Goal: Task Accomplishment & Management: Complete application form

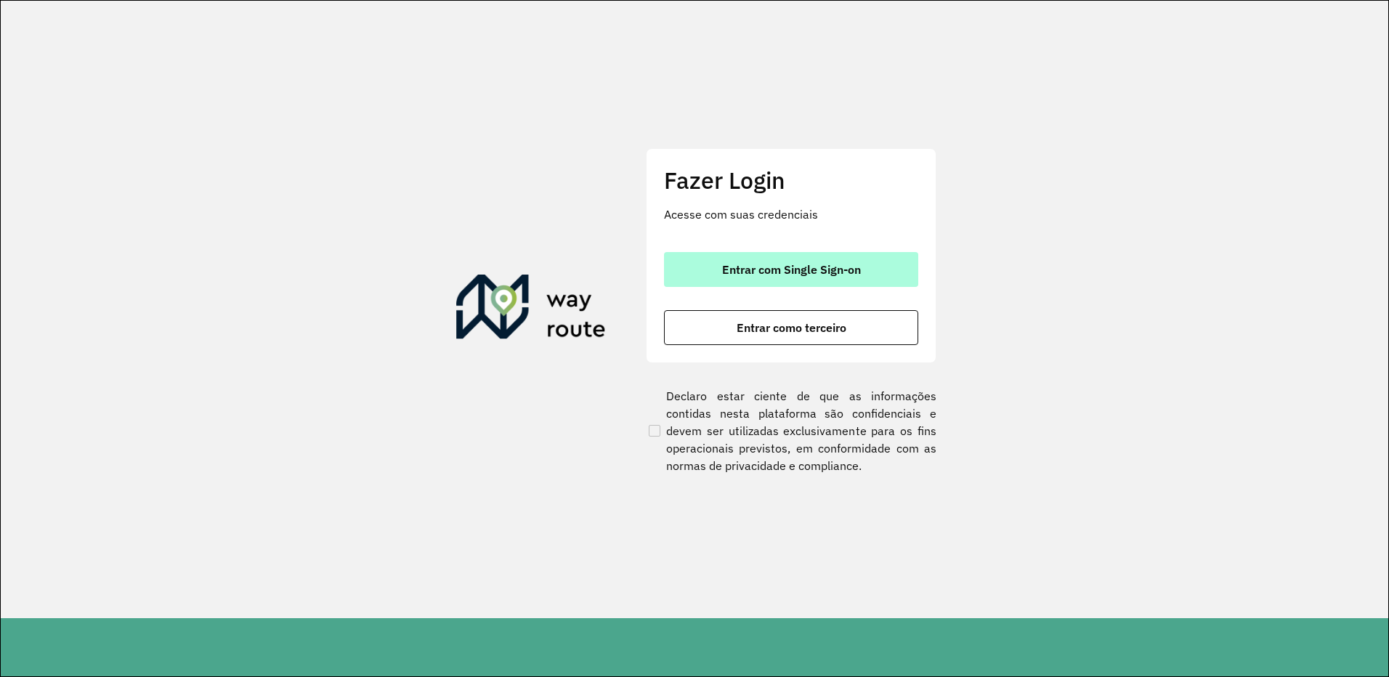
click at [735, 272] on span "Entrar com Single Sign-on" at bounding box center [791, 270] width 139 height 12
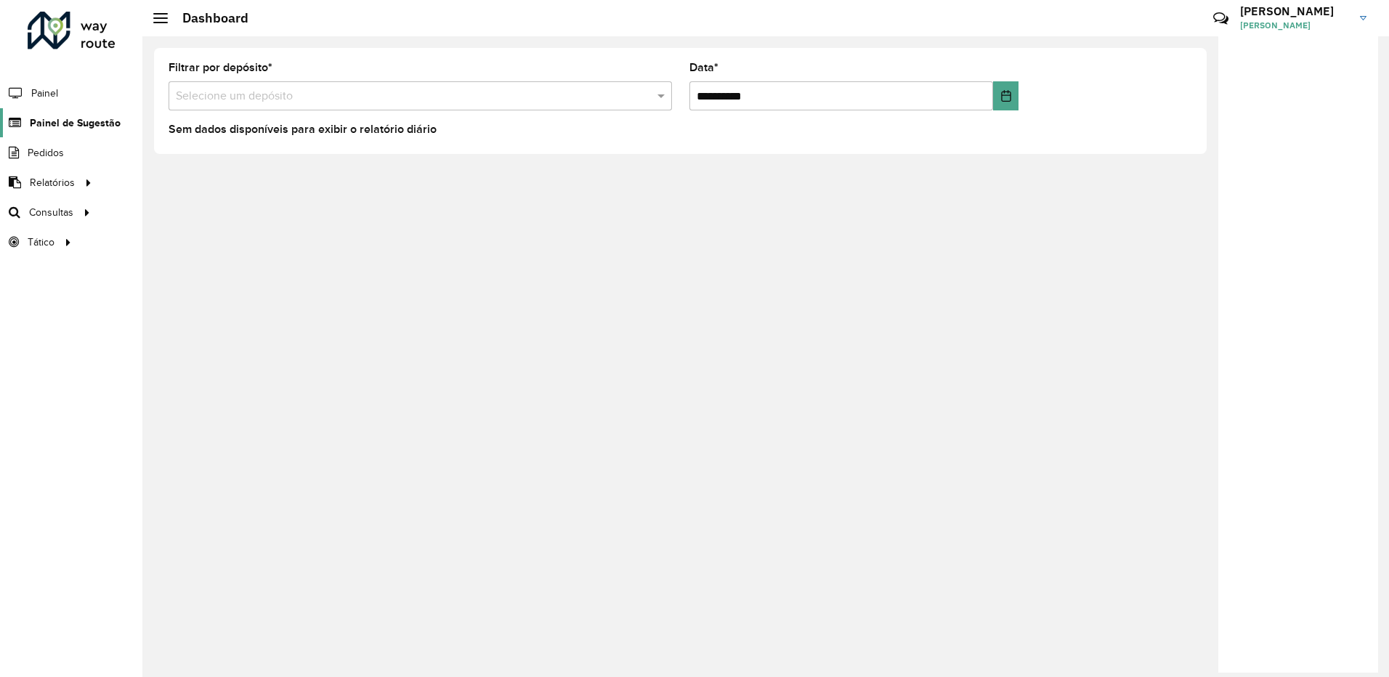
drag, startPoint x: 64, startPoint y: 120, endPoint x: 82, endPoint y: 121, distance: 18.2
click at [65, 121] on span "Painel de Sugestão" at bounding box center [73, 123] width 86 height 15
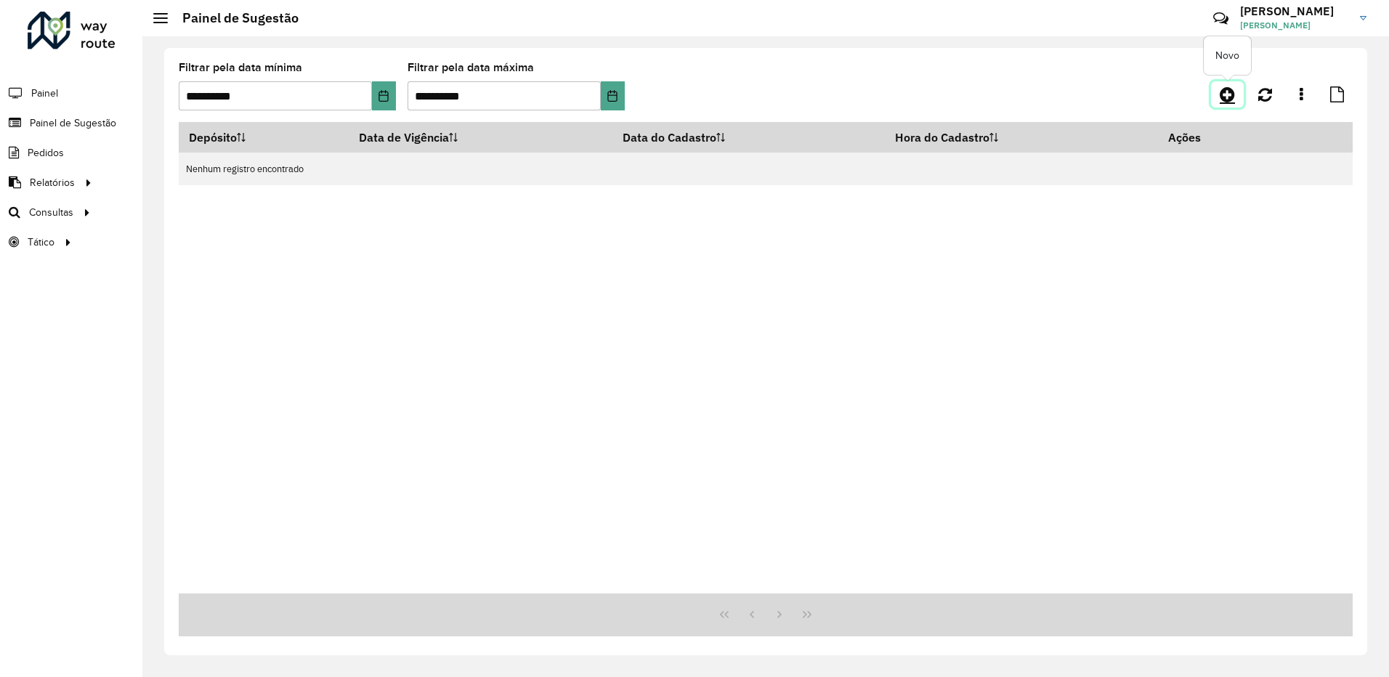
click at [1239, 89] on link at bounding box center [1227, 94] width 33 height 26
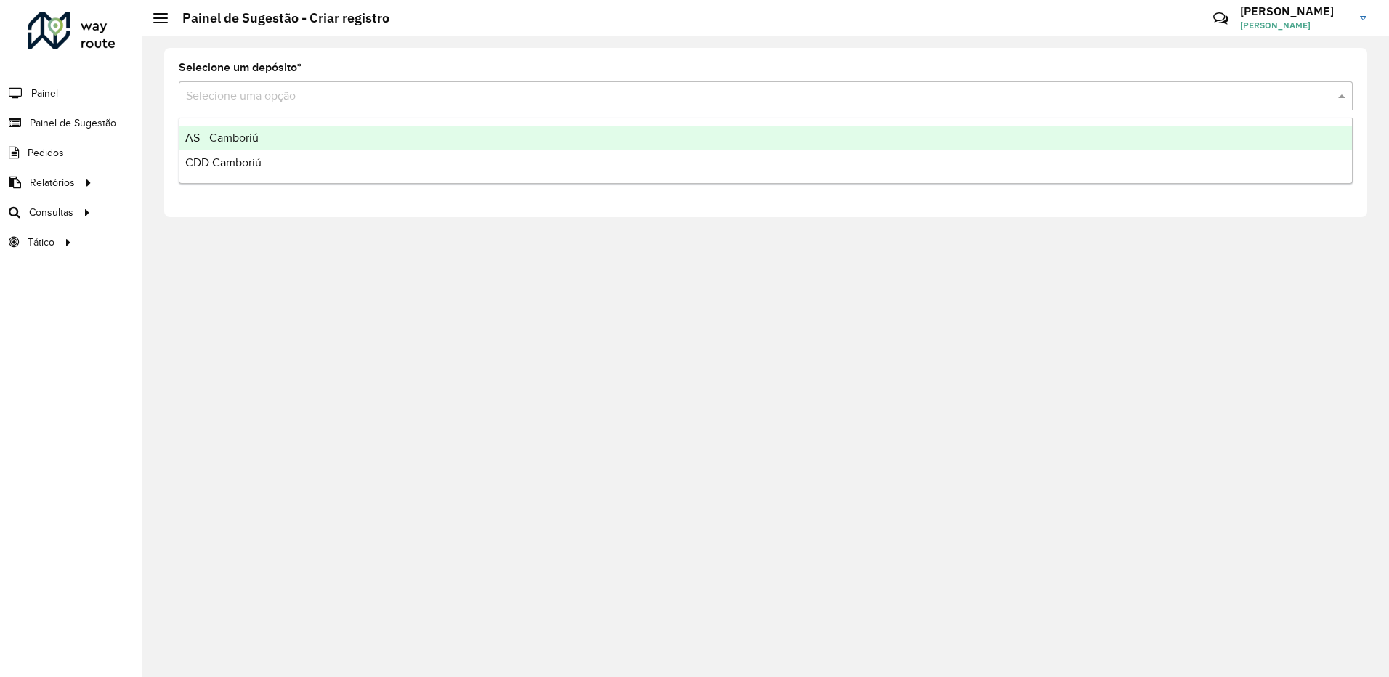
click at [240, 90] on input "text" at bounding box center [751, 96] width 1130 height 17
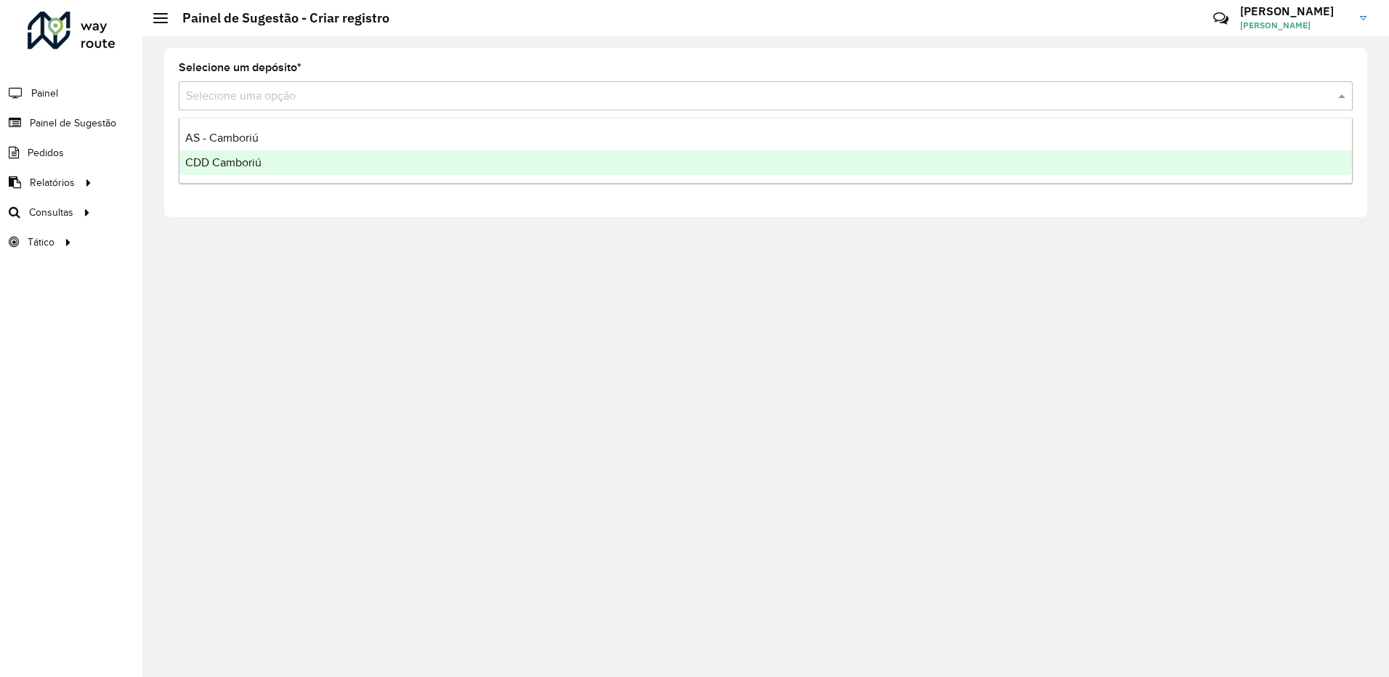
click at [244, 156] on span "CDD Camboriú" at bounding box center [223, 162] width 76 height 12
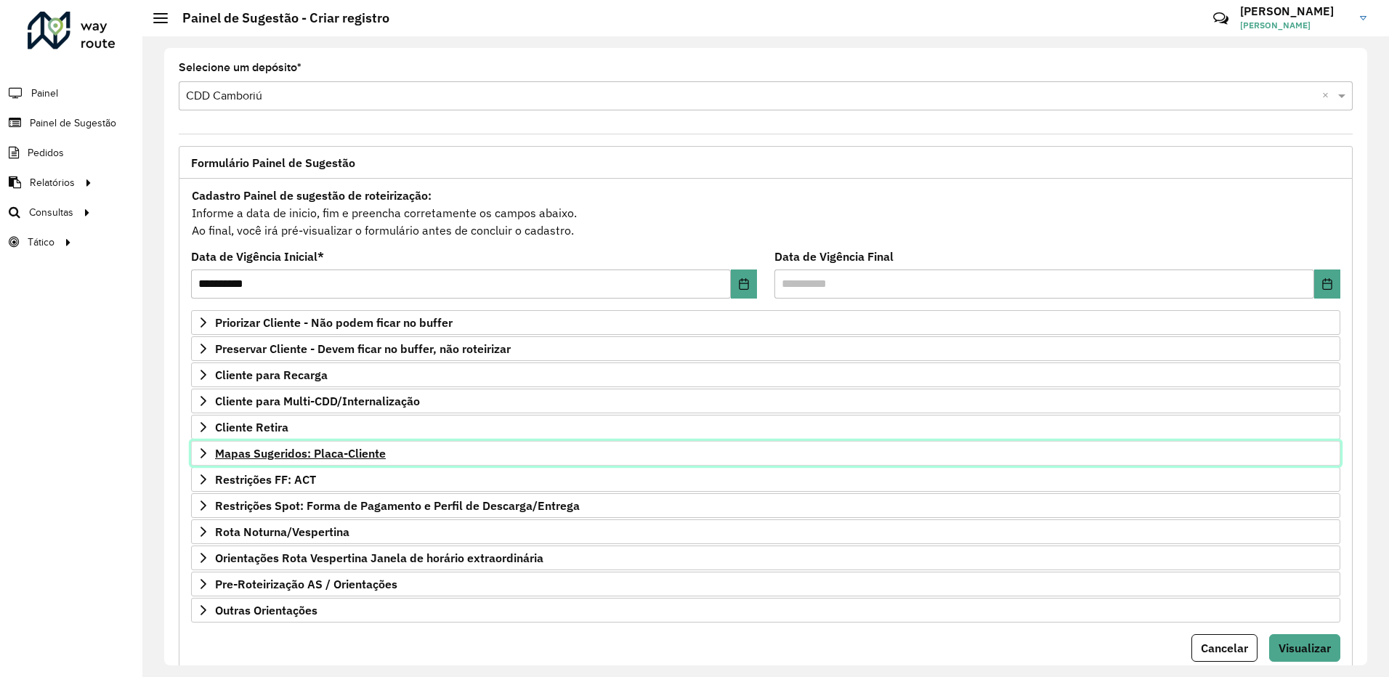
click at [304, 456] on span "Mapas Sugeridos: Placa-Cliente" at bounding box center [300, 454] width 171 height 12
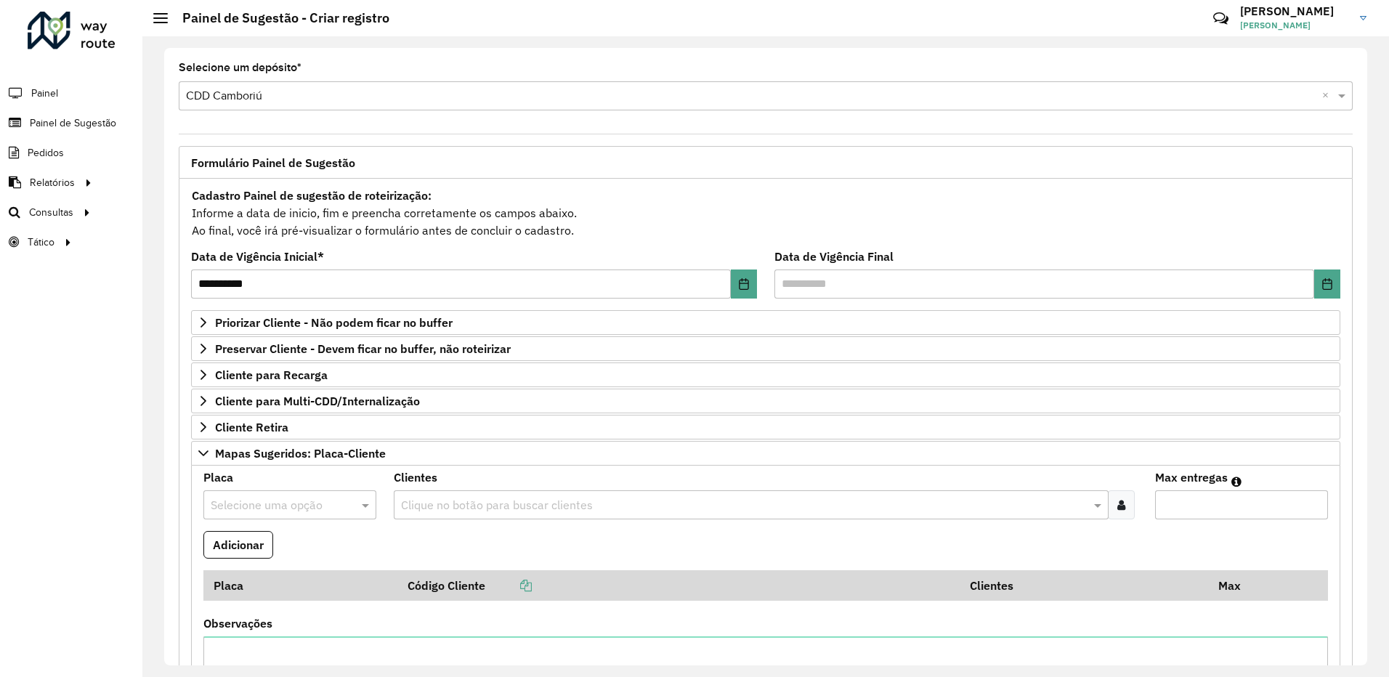
drag, startPoint x: 280, startPoint y: 483, endPoint x: 286, endPoint y: 498, distance: 15.6
click at [280, 485] on div "Placa Selecione uma opção" at bounding box center [289, 495] width 173 height 47
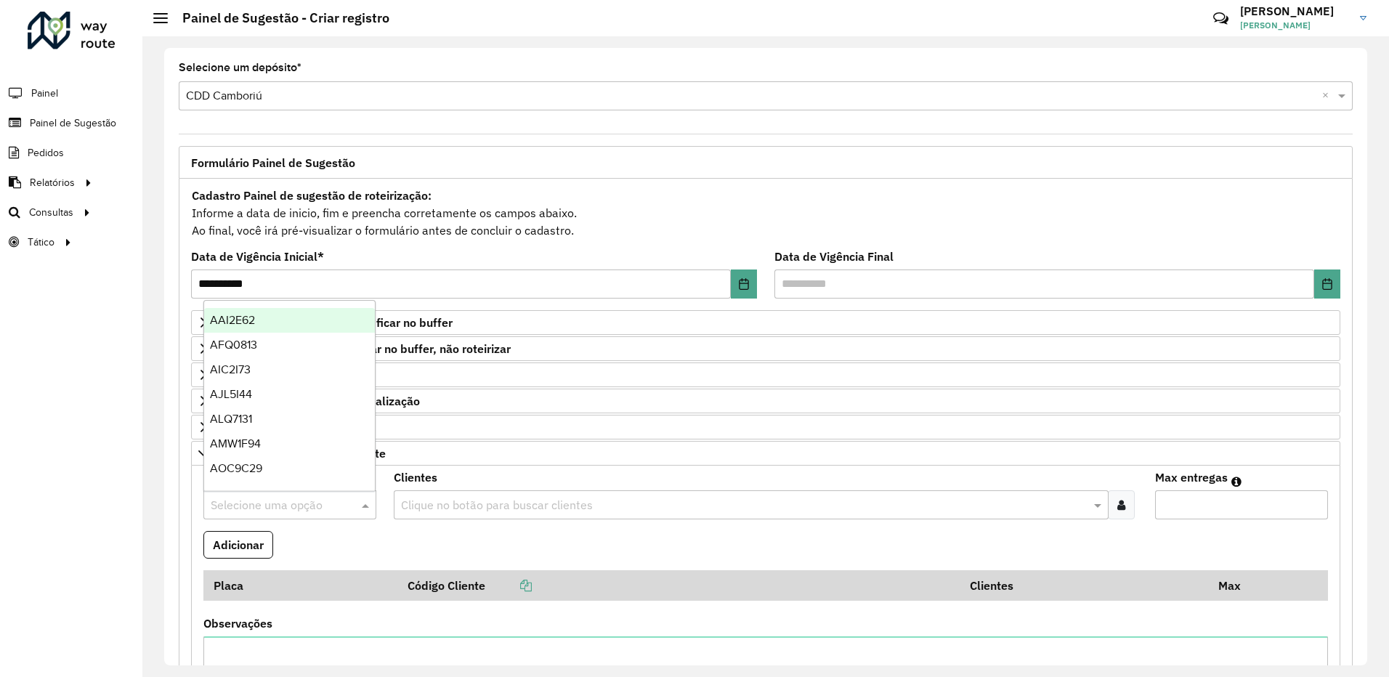
click at [286, 498] on input "text" at bounding box center [275, 505] width 129 height 17
type input "*"
type input "***"
click at [301, 346] on div "NOT0006" at bounding box center [289, 346] width 171 height 25
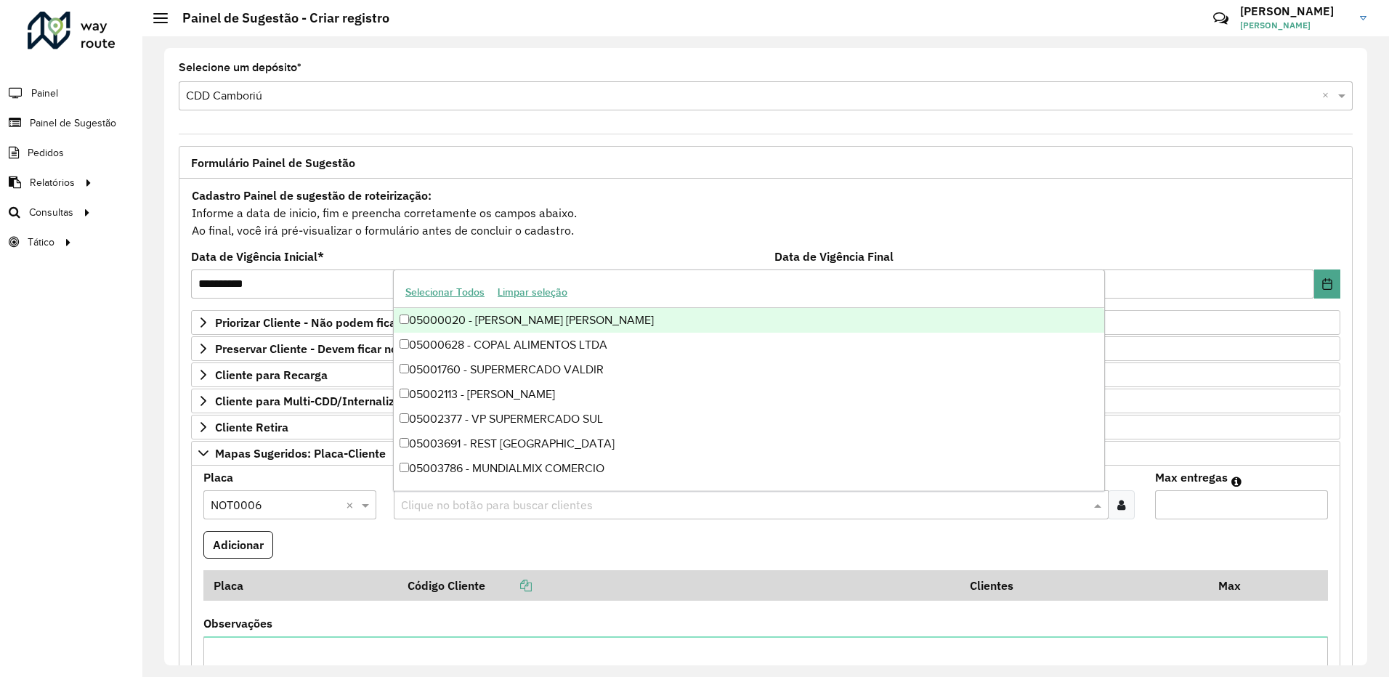
click at [514, 509] on input "text" at bounding box center [743, 505] width 693 height 17
type input "*****"
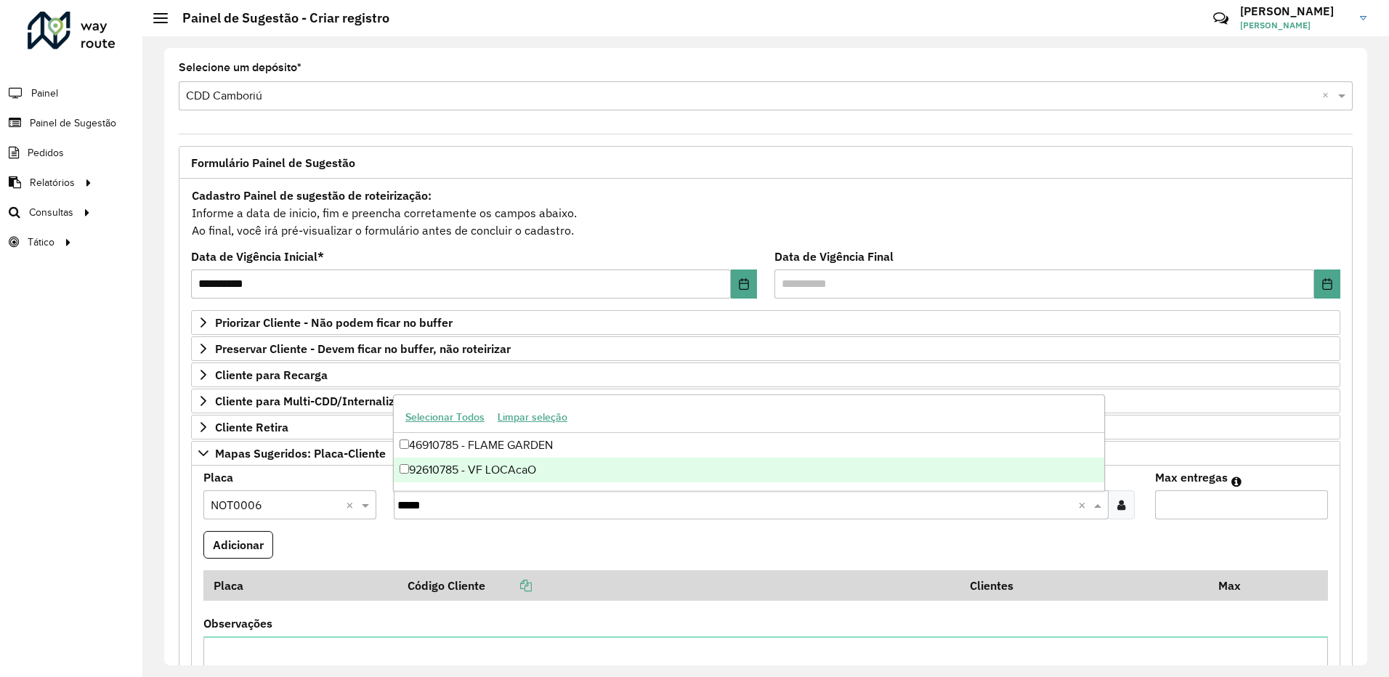
click at [522, 470] on div "92610785 - VF LOCAcaO" at bounding box center [749, 470] width 710 height 25
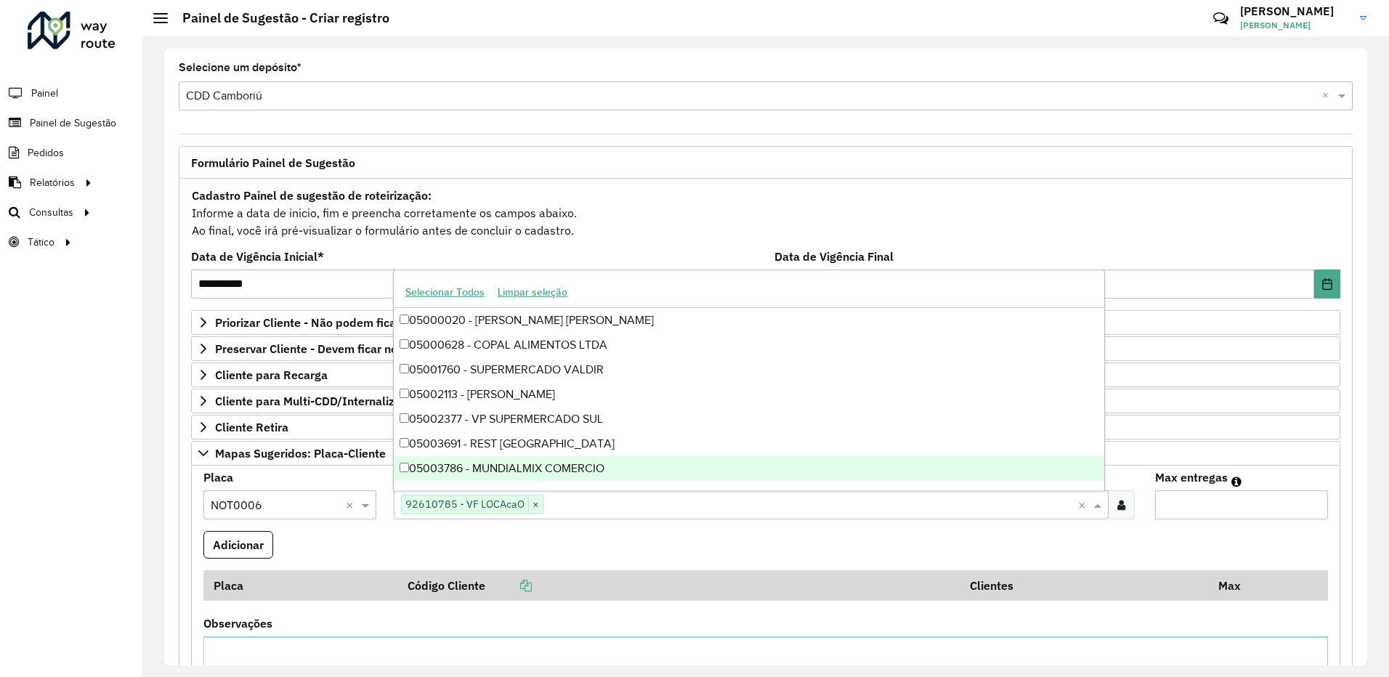
click at [1204, 503] on input "Max entregas" at bounding box center [1241, 504] width 173 height 29
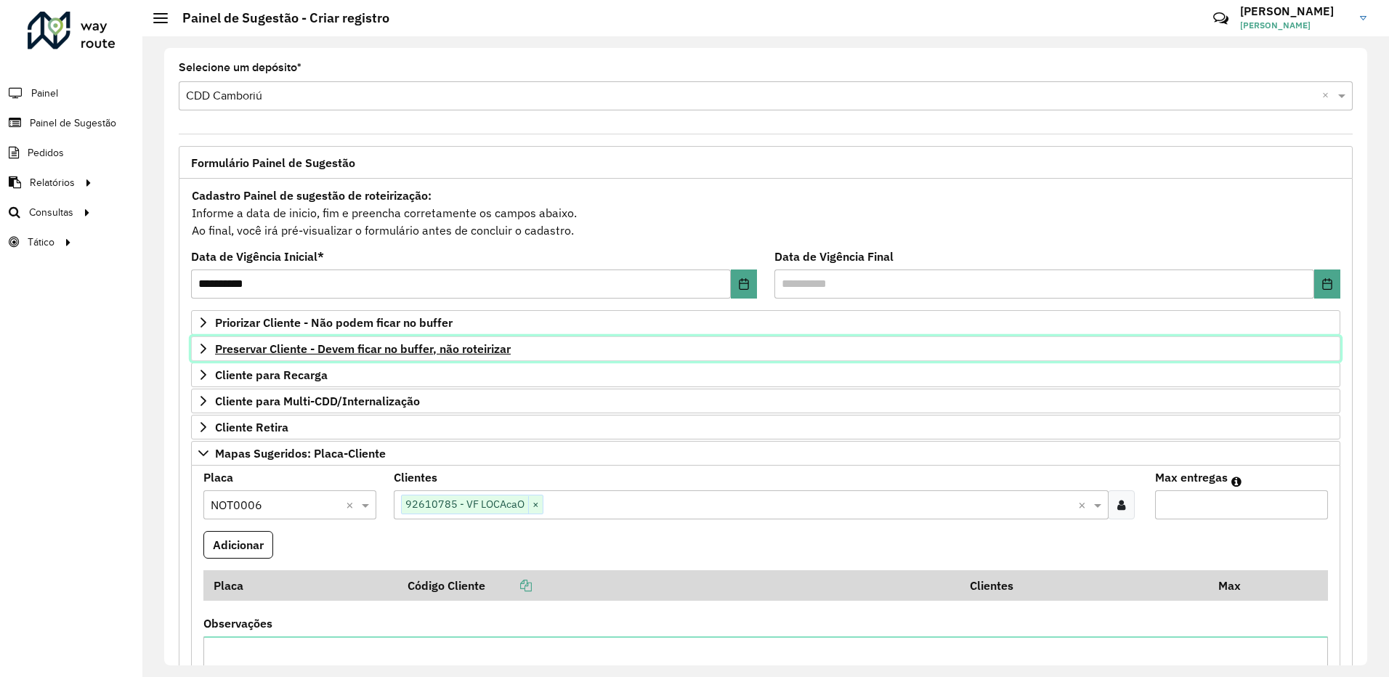
click at [378, 347] on span "Preservar Cliente - Devem ficar no buffer, não roteirizar" at bounding box center [363, 349] width 296 height 12
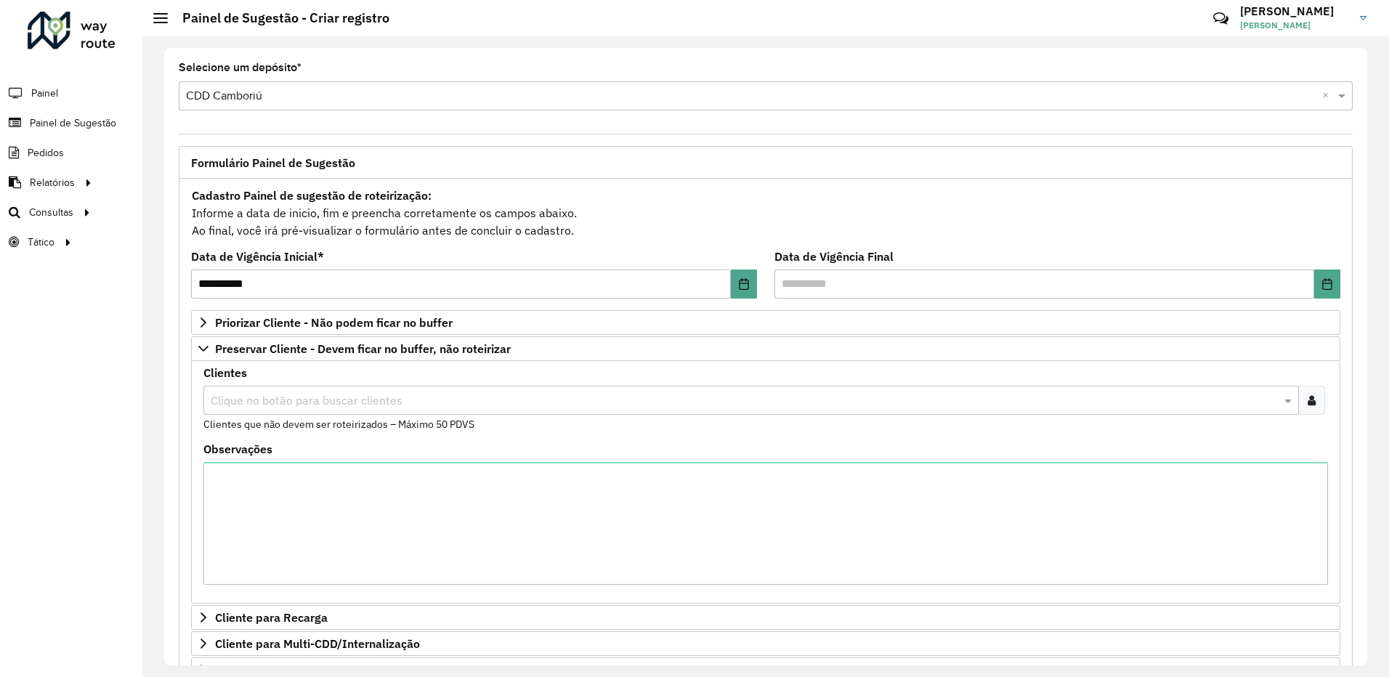
click at [293, 404] on input "text" at bounding box center [744, 400] width 1074 height 17
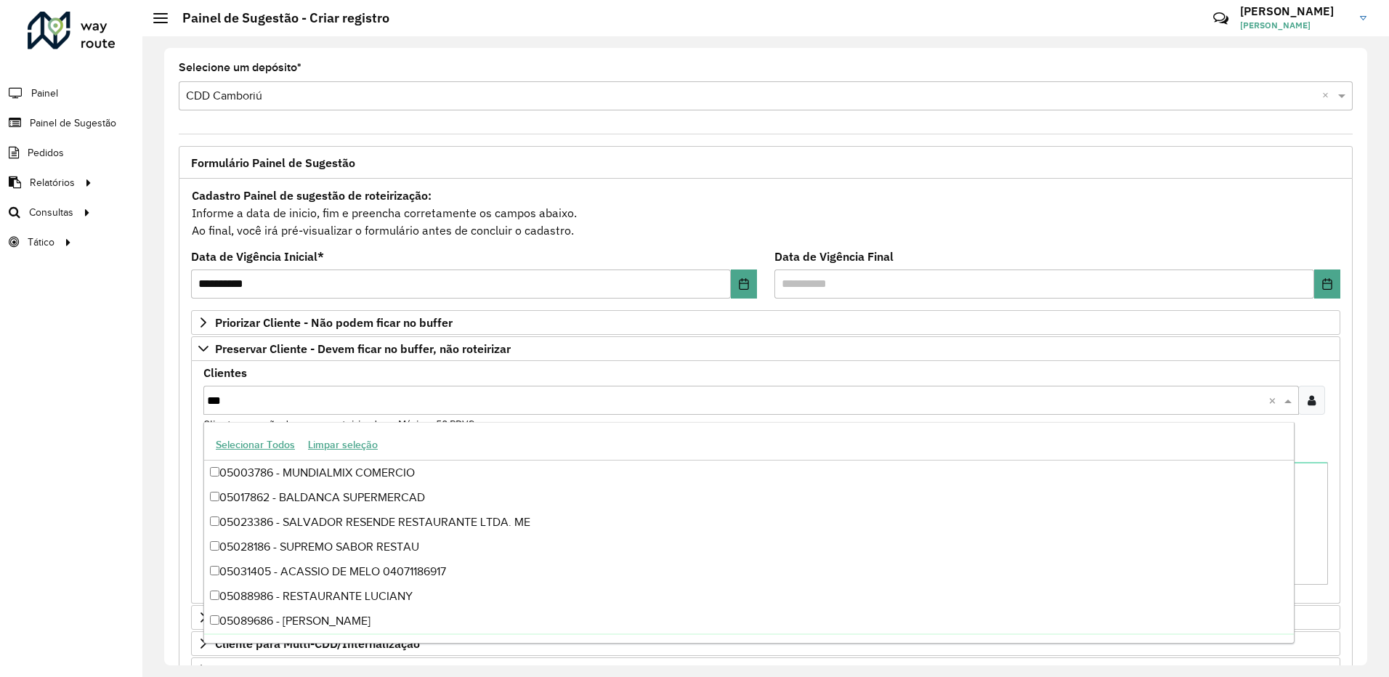
type input "****"
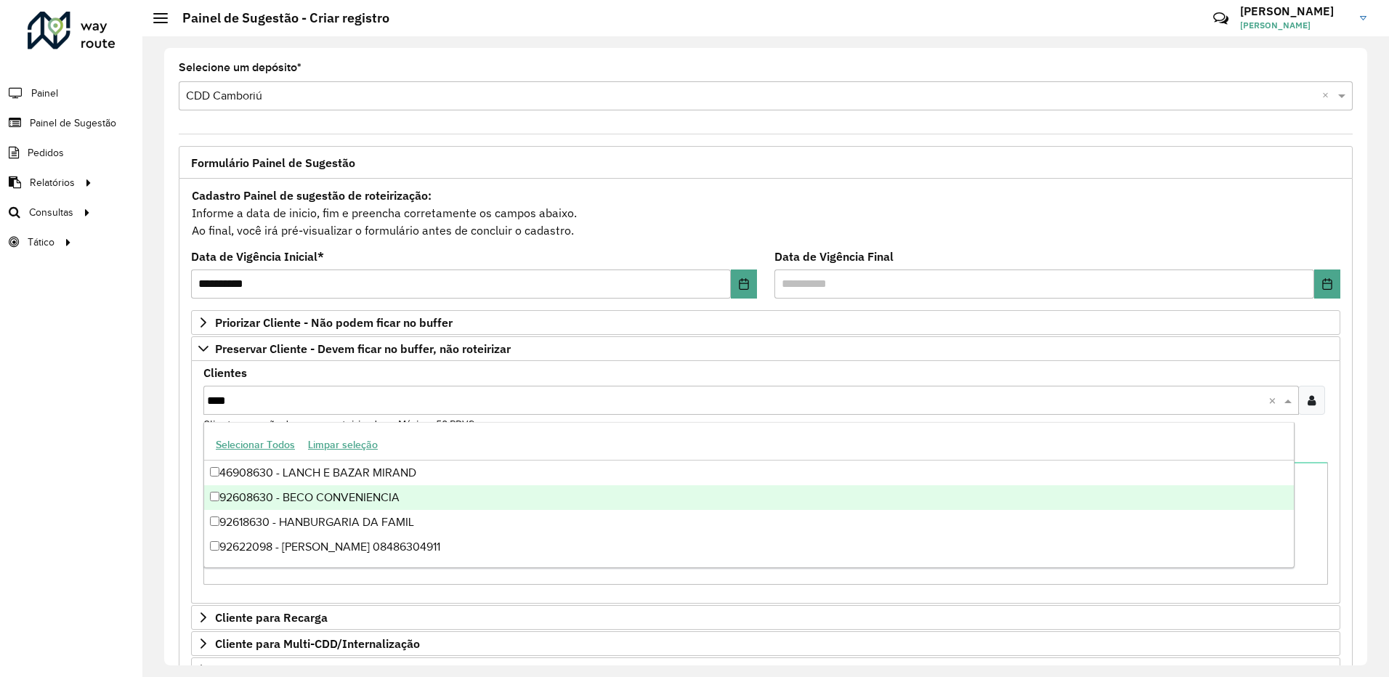
click at [306, 498] on div "92608630 - BECO CONVENIENCIA" at bounding box center [749, 497] width 1090 height 25
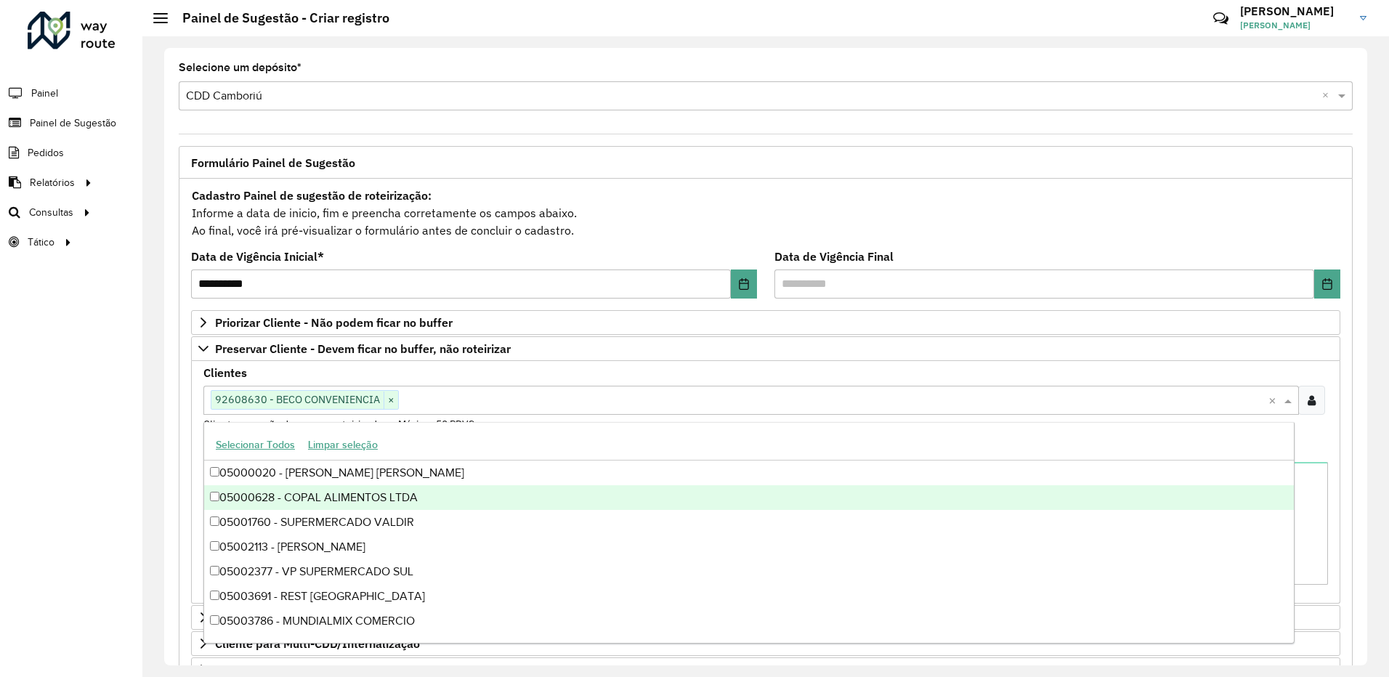
click at [110, 433] on div "Roteirizador AmbevTech Painel Painel de Sugestão Pedidos Relatórios Clientes Cl…" at bounding box center [71, 338] width 142 height 677
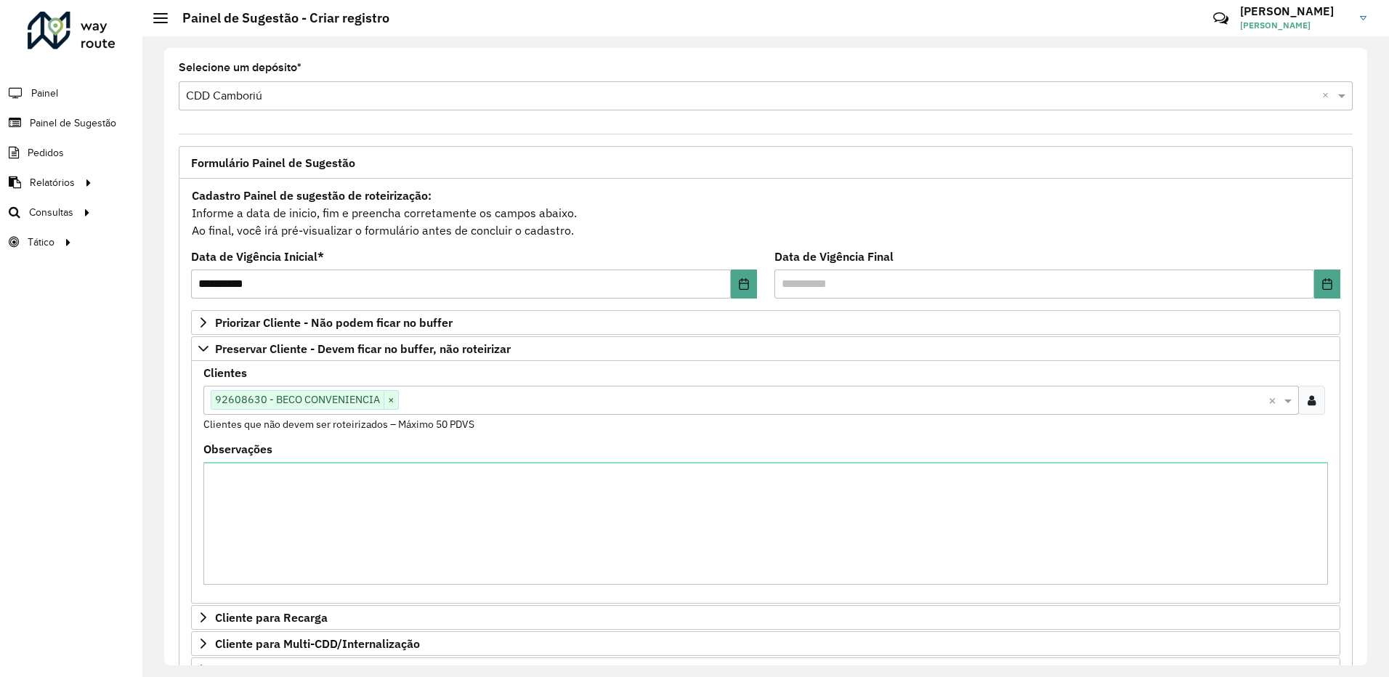
scroll to position [363, 0]
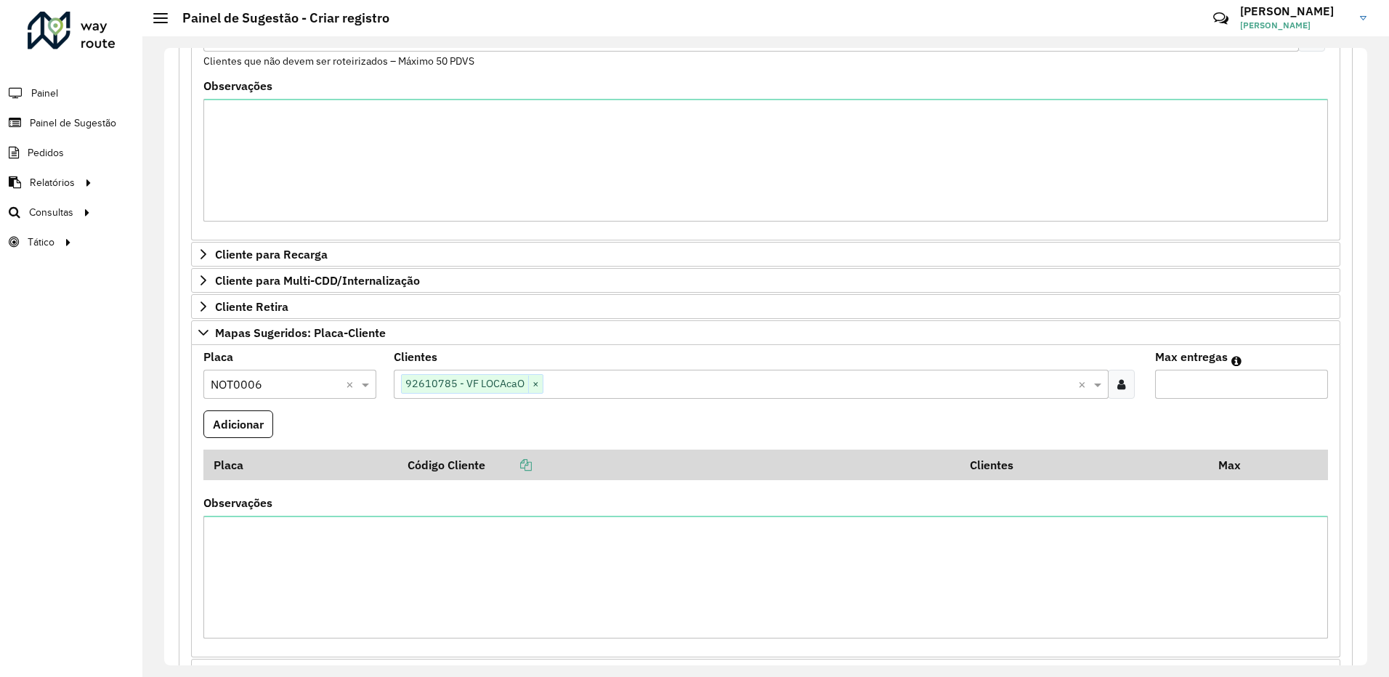
click at [1229, 377] on input "Max entregas" at bounding box center [1241, 384] width 173 height 29
type input "**"
click at [267, 417] on button "Adicionar" at bounding box center [238, 424] width 70 height 28
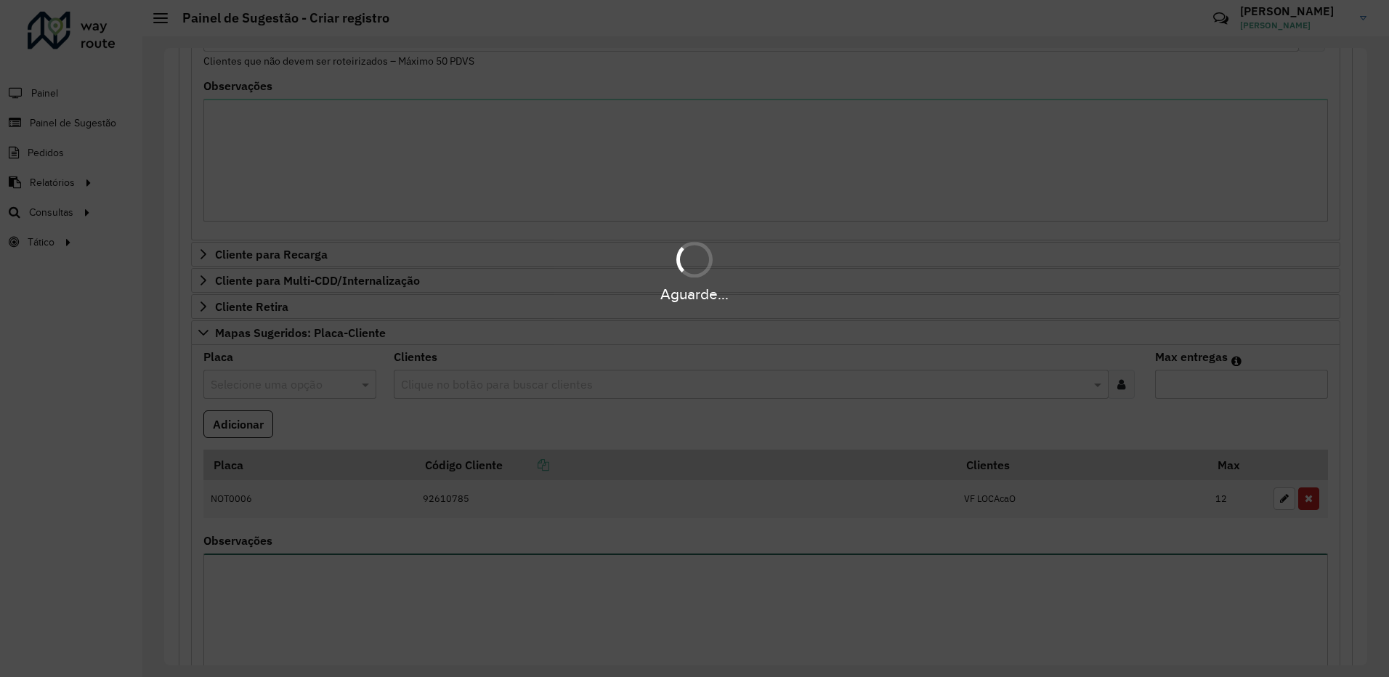
click at [308, 583] on textarea "Observações" at bounding box center [765, 615] width 1125 height 123
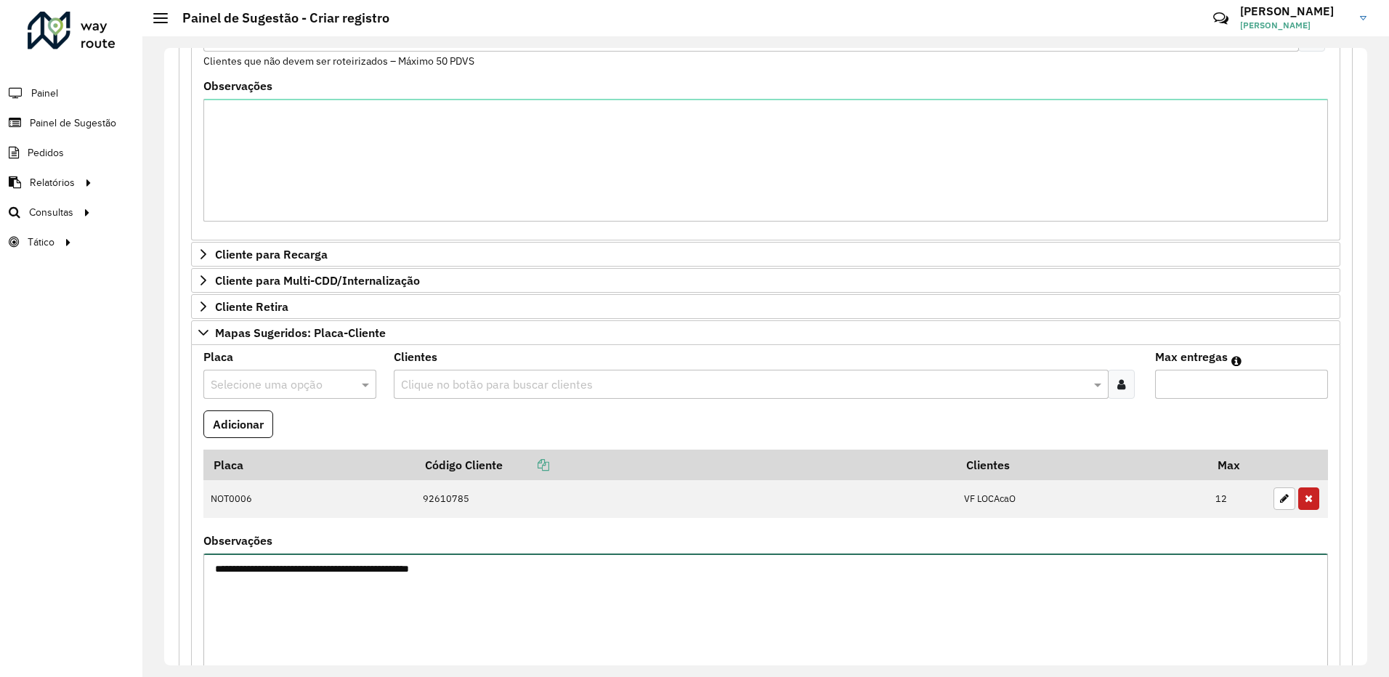
type textarea "**********"
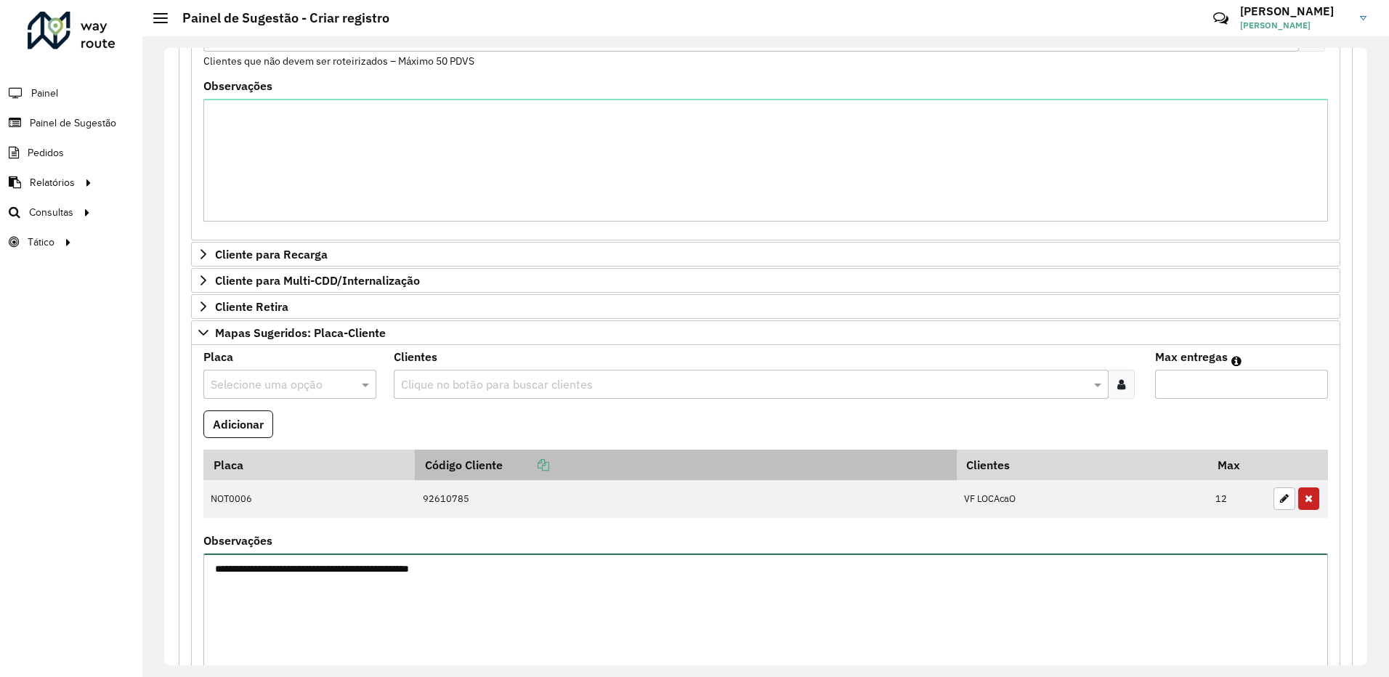
scroll to position [640, 0]
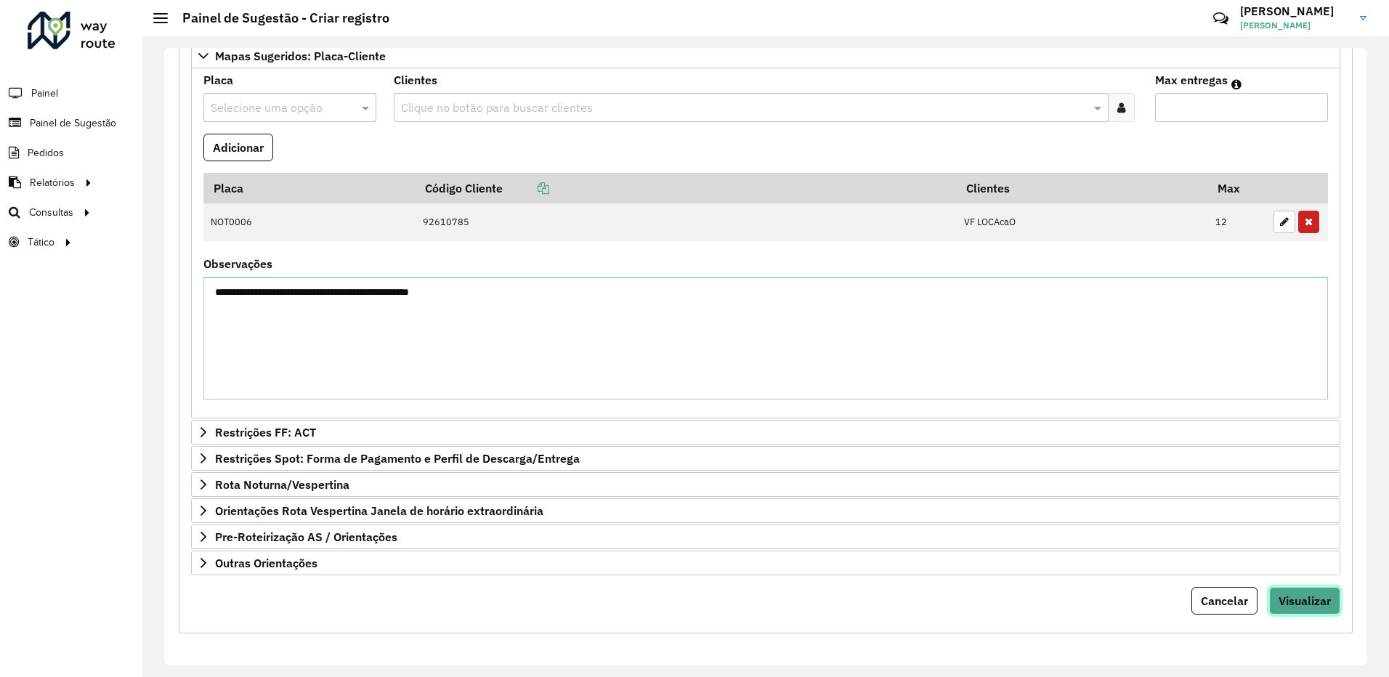
click at [1332, 601] on button "Visualizar" at bounding box center [1304, 601] width 71 height 28
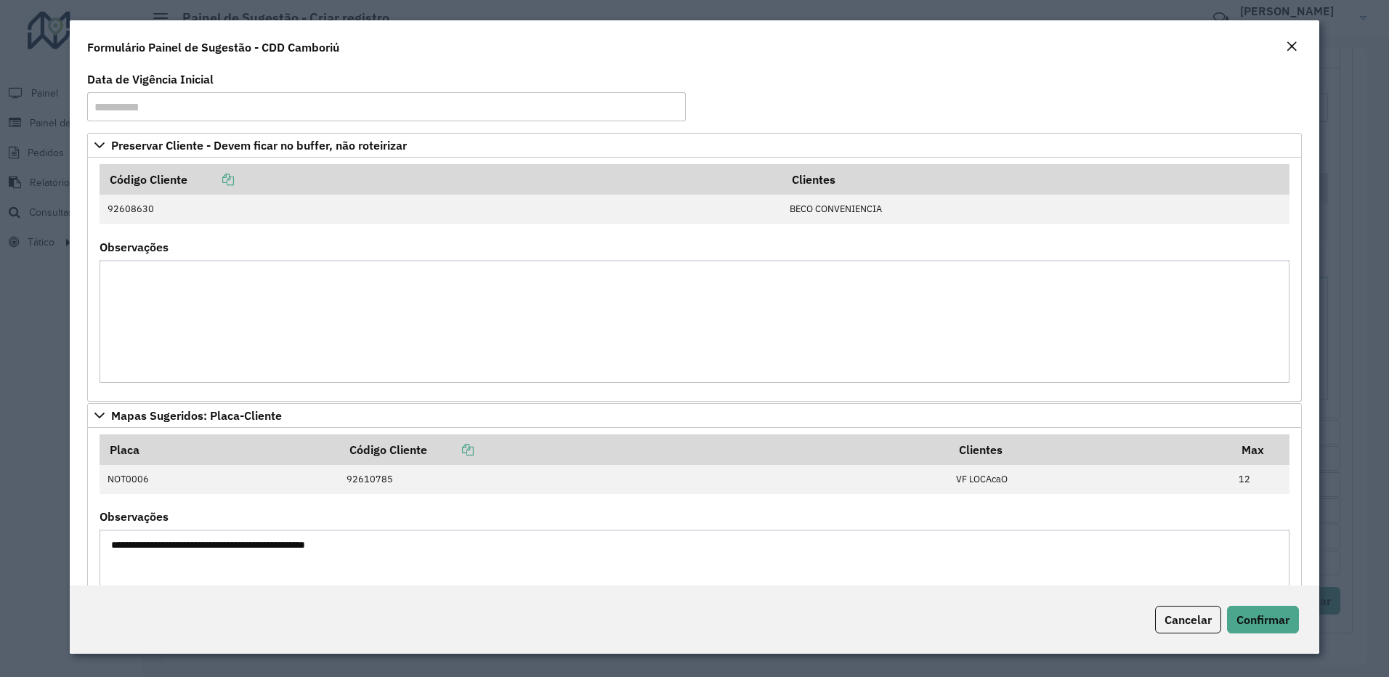
scroll to position [105, 0]
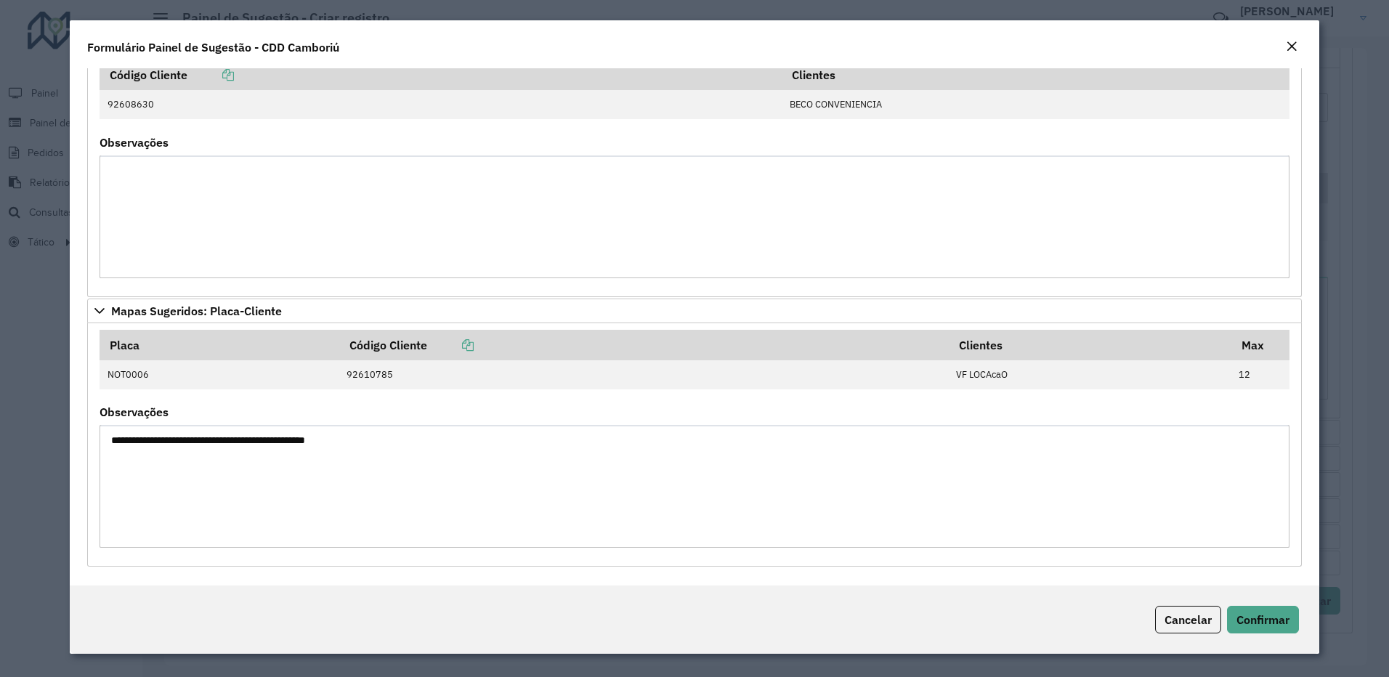
click at [1283, 605] on div "Cancelar Confirmar" at bounding box center [695, 620] width 1250 height 68
click at [1285, 619] on span "Confirmar" at bounding box center [1262, 619] width 53 height 15
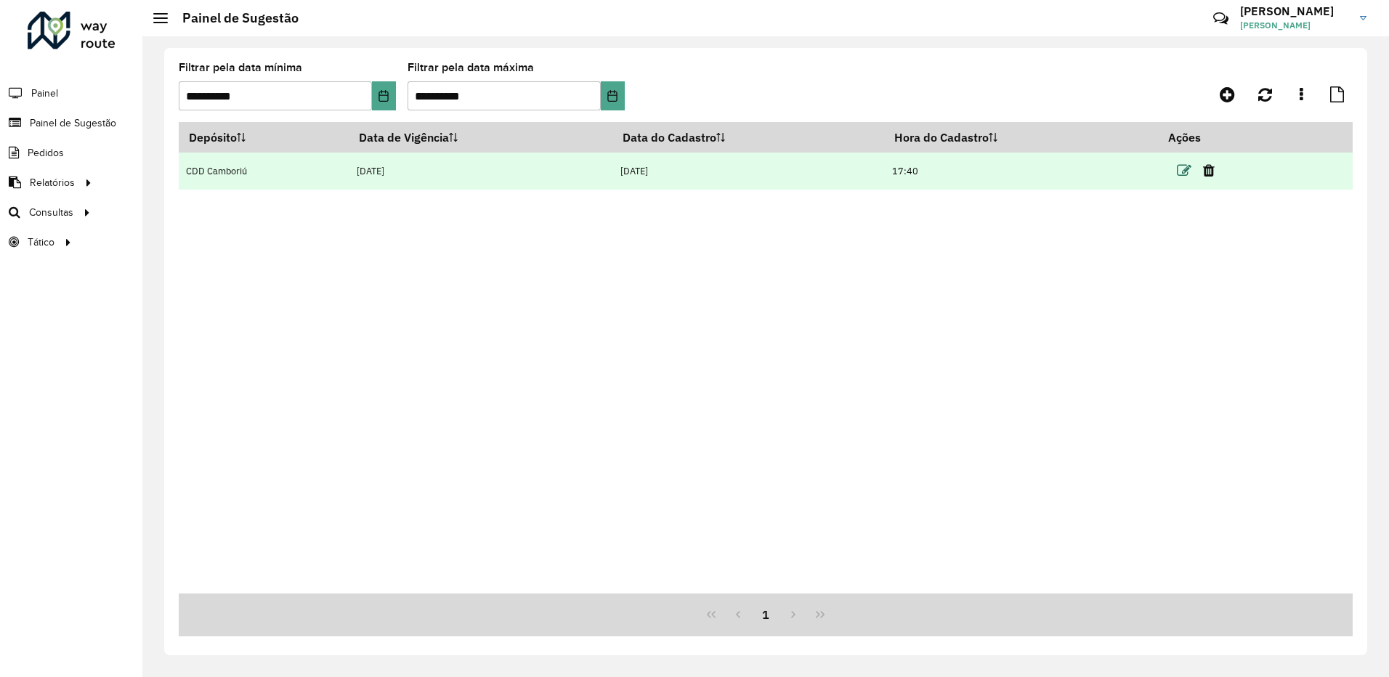
click at [1189, 169] on icon at bounding box center [1184, 170] width 15 height 15
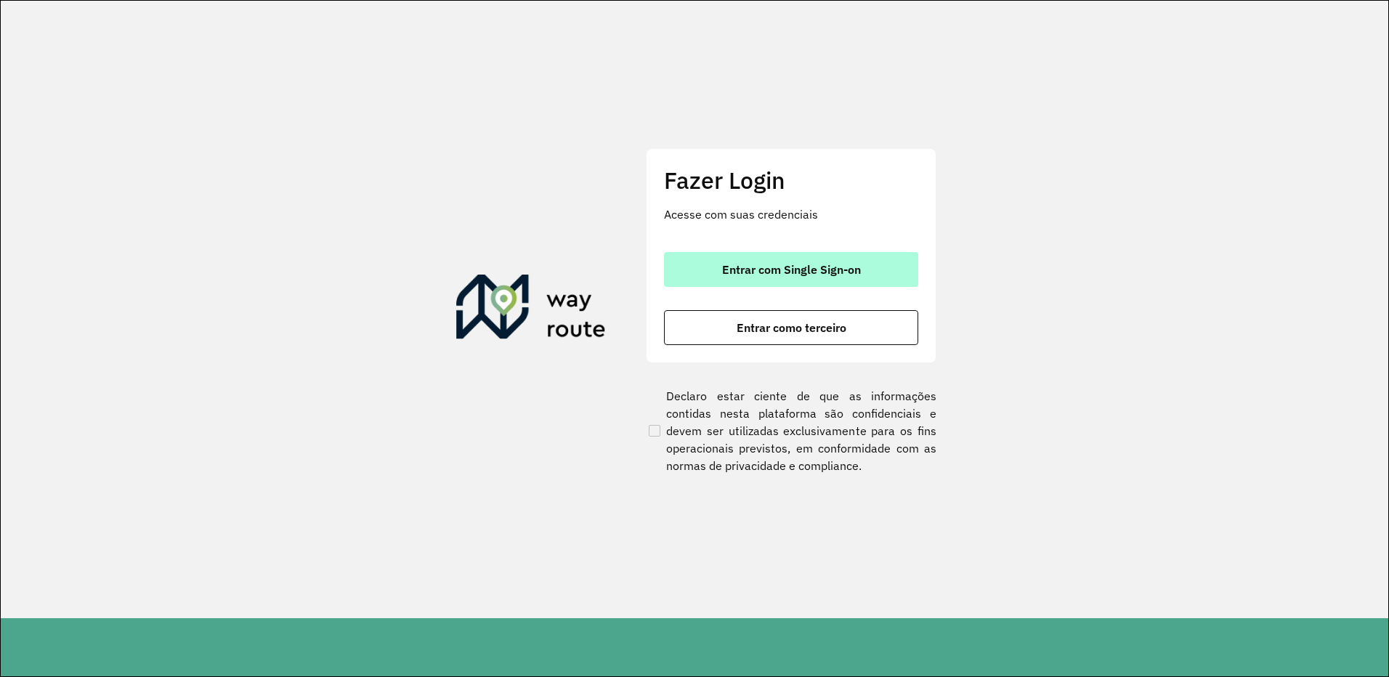
click at [747, 253] on button "Entrar com Single Sign-on" at bounding box center [791, 269] width 254 height 35
